Goal: Task Accomplishment & Management: Manage account settings

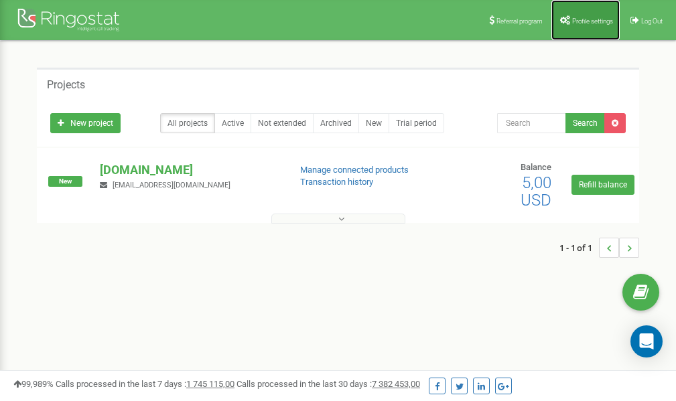
click at [595, 18] on span "Profile settings" at bounding box center [592, 20] width 41 height 7
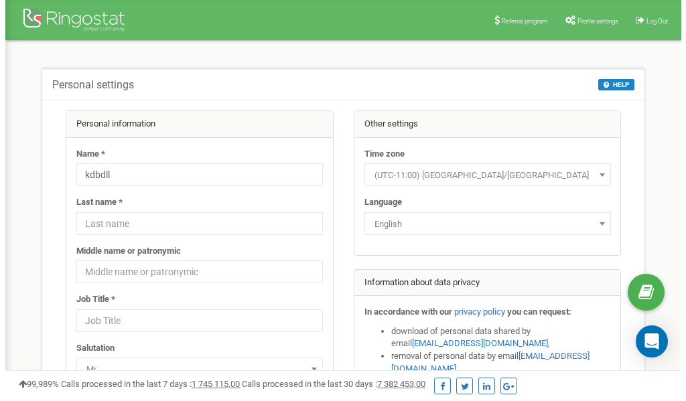
scroll to position [67, 0]
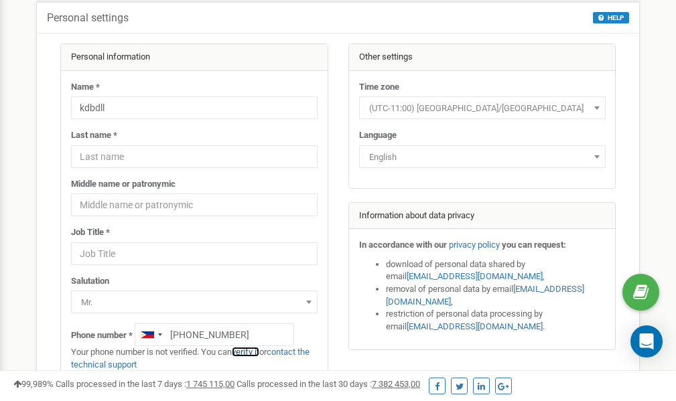
click at [251, 351] on link "verify it" at bounding box center [245, 352] width 27 height 10
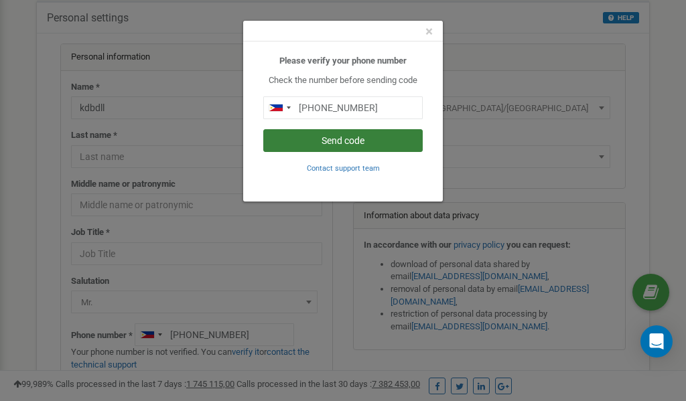
click at [360, 141] on button "Send code" at bounding box center [342, 140] width 159 height 23
